Goal: Obtain resource: Download file/media

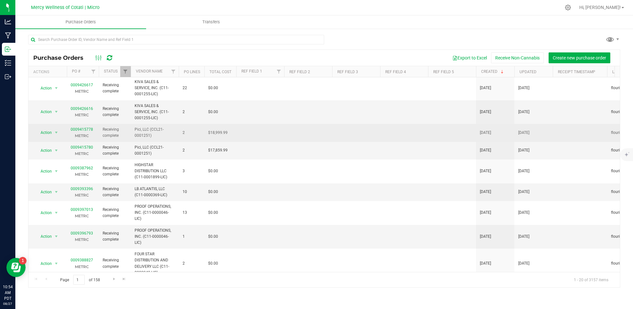
scroll to position [1, 0]
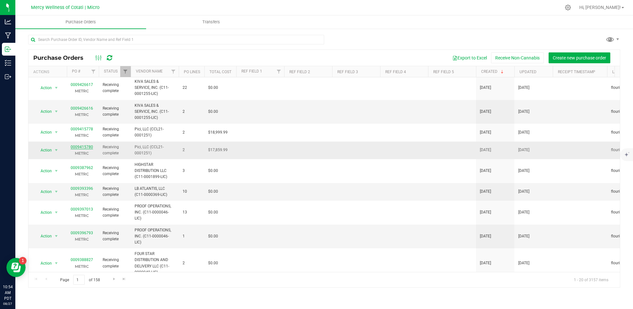
click at [79, 147] on link "0009415780" at bounding box center [82, 147] width 22 height 4
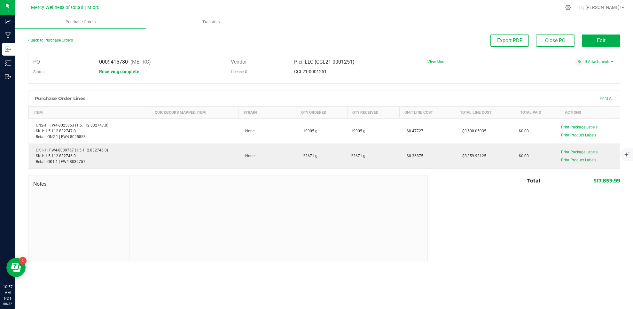
click at [63, 38] on link "Back to Purchase Orders" at bounding box center [50, 40] width 45 height 4
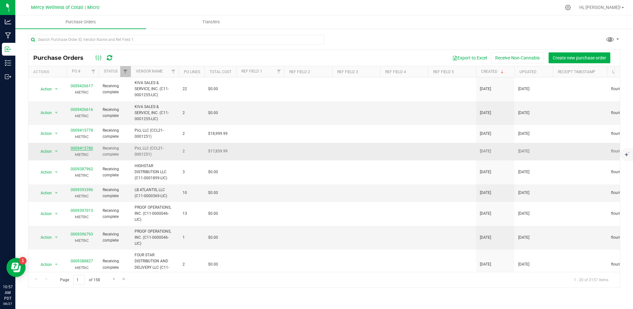
click at [86, 148] on link "0009415780" at bounding box center [82, 148] width 22 height 4
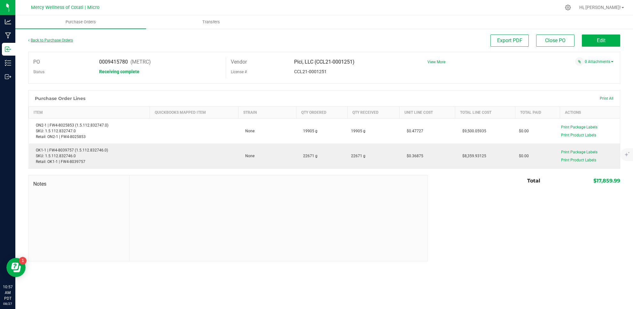
click at [41, 40] on link "Back to Purchase Orders" at bounding box center [50, 40] width 45 height 4
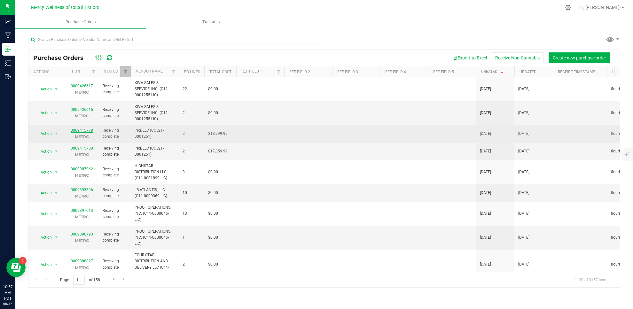
click at [88, 129] on link "0009415778" at bounding box center [82, 130] width 22 height 4
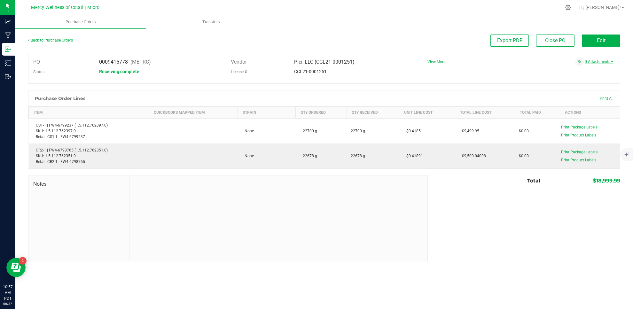
click at [611, 61] on span at bounding box center [612, 61] width 3 height 1
click at [590, 71] on button "Attach new document" at bounding box center [593, 70] width 42 height 6
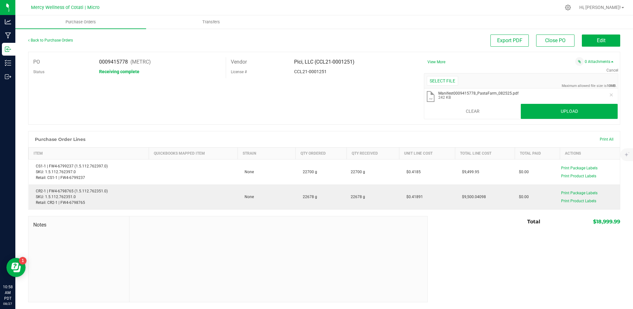
click at [446, 36] on div "Export PDF Close PO Edit" at bounding box center [398, 41] width 444 height 12
click at [584, 113] on button "Upload" at bounding box center [569, 111] width 97 height 15
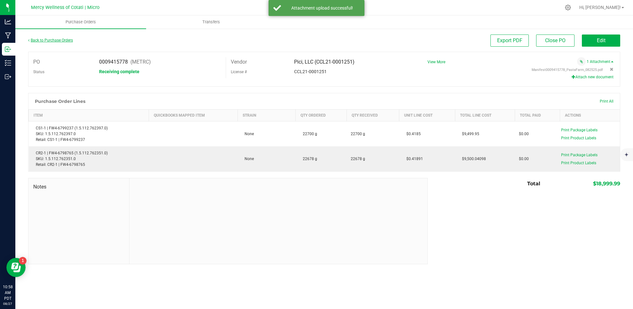
click at [53, 41] on link "Back to Purchase Orders" at bounding box center [50, 40] width 45 height 4
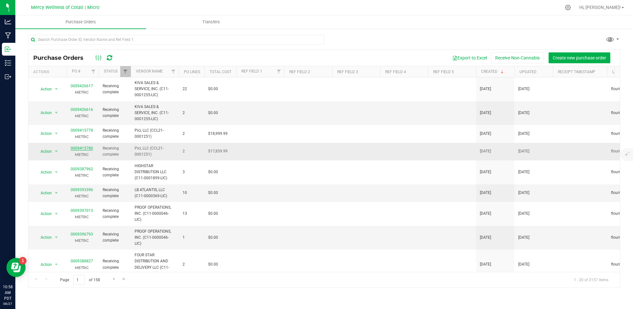
click at [73, 146] on link "0009415780" at bounding box center [82, 148] width 22 height 4
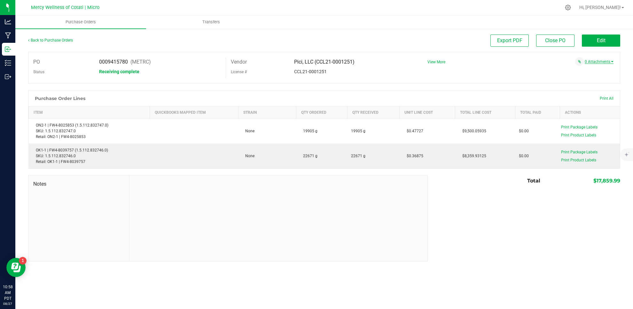
click at [612, 61] on span at bounding box center [612, 61] width 3 height 1
click at [602, 71] on button "Attach new document" at bounding box center [593, 70] width 42 height 6
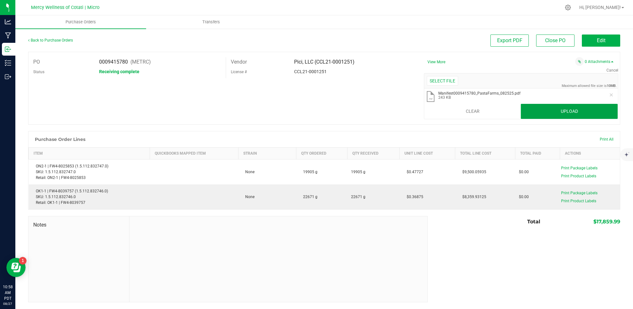
click at [573, 109] on button "Upload" at bounding box center [569, 111] width 97 height 15
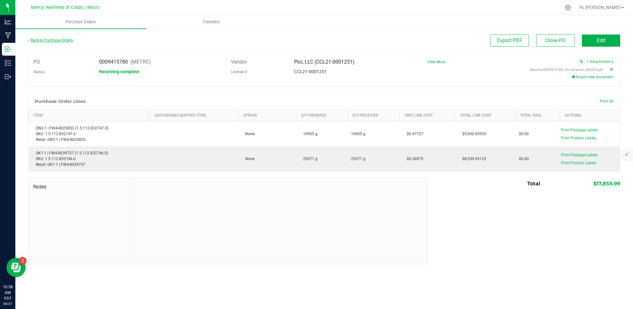
click at [43, 38] on link "Back to Purchase Orders" at bounding box center [50, 40] width 45 height 4
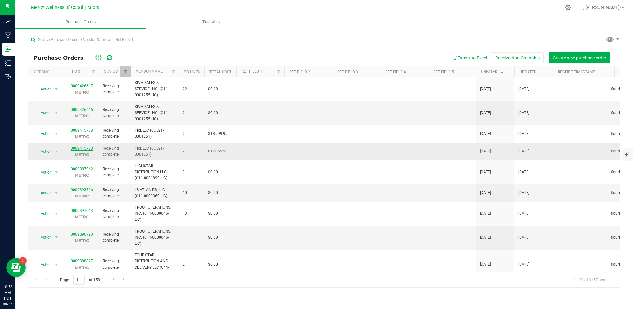
click at [82, 149] on link "0009415780" at bounding box center [82, 148] width 22 height 4
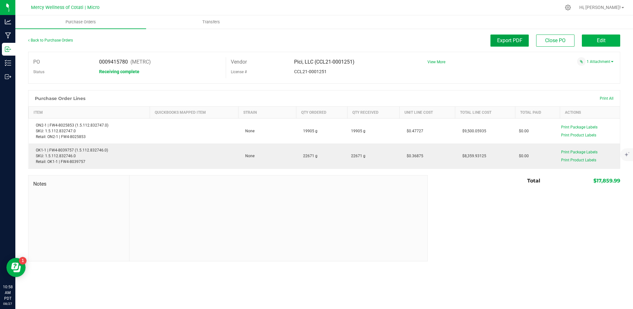
click at [507, 42] on span "Export PDF" at bounding box center [509, 40] width 25 height 6
click at [60, 38] on link "Back to Purchase Orders" at bounding box center [50, 40] width 45 height 4
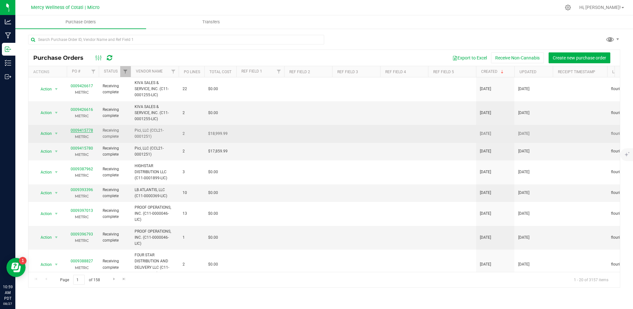
click at [87, 133] on link "0009415778" at bounding box center [82, 130] width 22 height 4
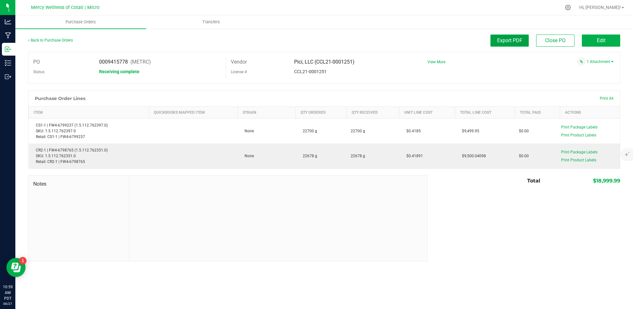
click at [512, 40] on span "Export PDF" at bounding box center [509, 40] width 25 height 6
